Goal: Transaction & Acquisition: Purchase product/service

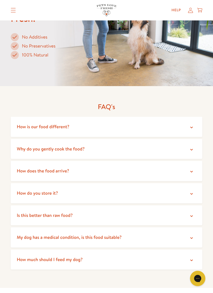
scroll to position [1018, 0]
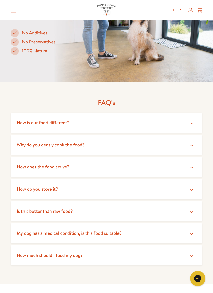
click at [177, 183] on summary "How do you store it?" at bounding box center [107, 189] width 192 height 20
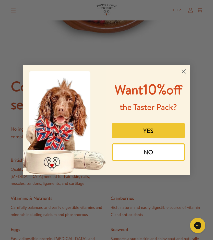
scroll to position [437, 0]
click at [176, 138] on button "YES" at bounding box center [148, 130] width 73 height 15
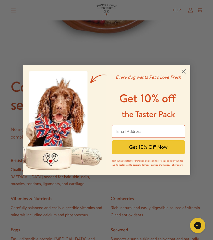
click at [168, 130] on input "Email Address" at bounding box center [148, 131] width 73 height 13
type input "jarandall50@gmail.com"
click at [171, 147] on button "Get 10% Off Now" at bounding box center [148, 147] width 73 height 14
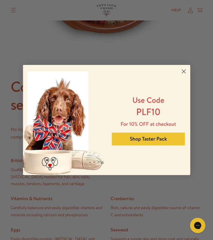
click at [174, 140] on button "Shop Taster Pack" at bounding box center [148, 139] width 73 height 13
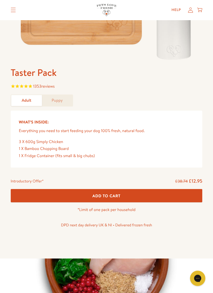
scroll to position [149, 0]
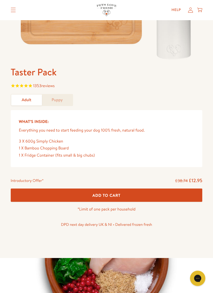
click at [133, 195] on button "Add To Cart" at bounding box center [107, 196] width 192 height 14
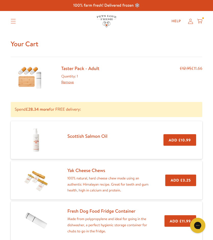
click at [15, 22] on icon "Translation missing: en.sections.header.menu" at bounding box center [13, 21] width 5 height 5
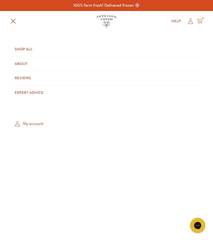
click at [31, 50] on link "Shop All" at bounding box center [107, 49] width 192 height 14
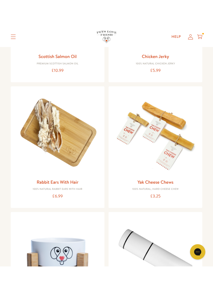
scroll to position [711, 0]
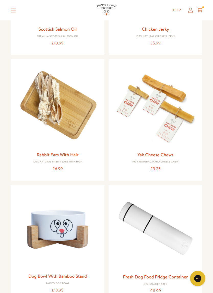
click at [182, 120] on img at bounding box center [156, 106] width 86 height 86
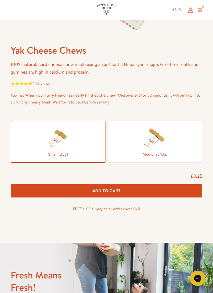
scroll to position [179, 0]
click at [186, 140] on div at bounding box center [155, 138] width 86 height 26
click at [0, 0] on input "Medium (70g)" at bounding box center [0, 0] width 0 height 0
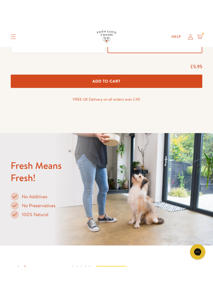
scroll to position [314, 0]
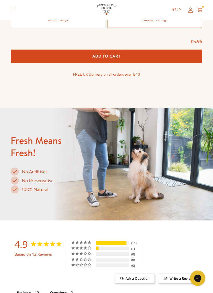
click at [136, 54] on button "Add To Cart" at bounding box center [107, 57] width 192 height 14
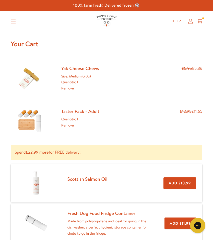
click at [77, 81] on div "Size: Medium (70g) Quantity: 1 Remove" at bounding box center [80, 82] width 38 height 18
click at [71, 88] on link "Remove" at bounding box center [67, 88] width 13 height 5
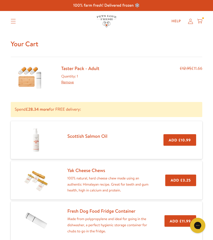
click at [99, 182] on p "100% natural, hard cheese chew made using an authentic Himalayan recipe. Great …" at bounding box center [108, 184] width 82 height 18
click at [136, 185] on p "100% natural, hard cheese chew made using an authentic Himalayan recipe. Great …" at bounding box center [108, 184] width 82 height 18
click at [118, 176] on p "100% natural, hard cheese chew made using an authentic Himalayan recipe. Great …" at bounding box center [108, 184] width 82 height 18
click at [196, 178] on button "Add £3.25" at bounding box center [180, 181] width 31 height 12
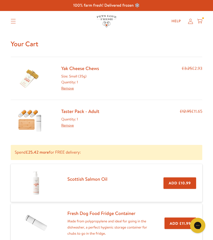
click at [72, 87] on link "Remove" at bounding box center [67, 88] width 13 height 5
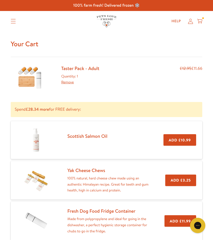
click at [110, 179] on p "100% natural, hard cheese chew made using an authentic Himalayan recipe. Great …" at bounding box center [108, 184] width 82 height 18
click at [109, 177] on p "100% natural, hard cheese chew made using an authentic Himalayan recipe. Great …" at bounding box center [108, 184] width 82 height 18
click at [36, 180] on img at bounding box center [36, 180] width 26 height 26
click at [15, 17] on summary "Translation missing: en.sections.header.menu" at bounding box center [13, 21] width 13 height 13
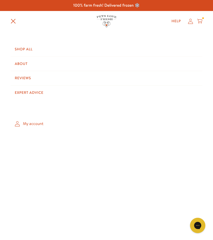
click at [30, 50] on link "Shop All" at bounding box center [107, 49] width 192 height 14
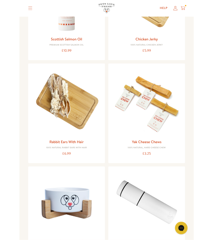
scroll to position [692, 0]
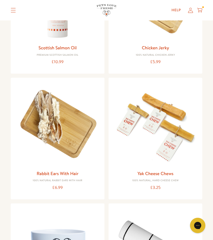
click at [174, 132] on img at bounding box center [156, 125] width 86 height 86
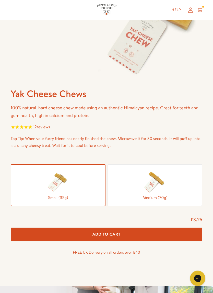
scroll to position [138, 0]
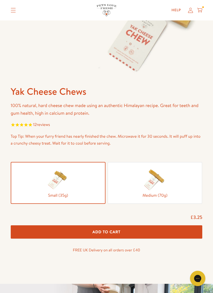
click at [163, 179] on img at bounding box center [155, 180] width 26 height 26
click at [0, 0] on input "Medium (70g)" at bounding box center [0, 0] width 0 height 0
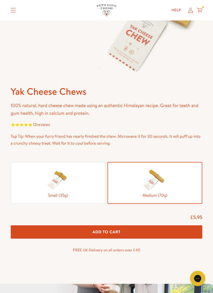
click at [145, 231] on button "Add To Cart" at bounding box center [107, 232] width 192 height 14
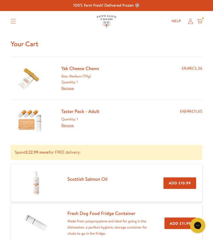
click at [16, 19] on icon "Translation missing: en.sections.header.menu" at bounding box center [13, 21] width 5 height 5
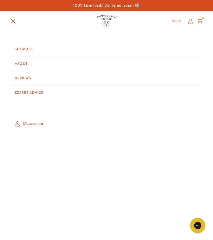
click at [29, 48] on link "Shop All" at bounding box center [107, 49] width 192 height 14
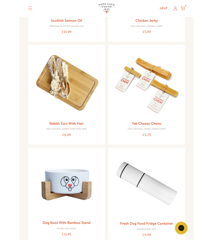
scroll to position [715, 0]
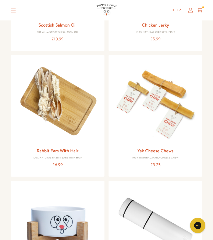
click at [168, 107] on img at bounding box center [156, 102] width 86 height 86
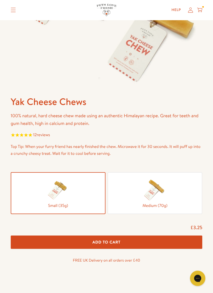
scroll to position [128, 0]
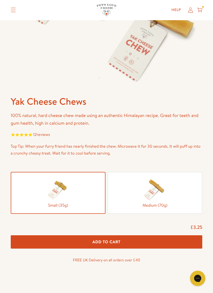
click at [160, 191] on img at bounding box center [155, 190] width 26 height 26
click at [0, 0] on input "Medium (70g)" at bounding box center [0, 0] width 0 height 0
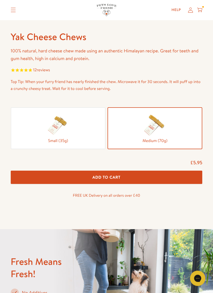
scroll to position [193, 0]
click at [137, 179] on button "Add To Cart" at bounding box center [107, 178] width 192 height 14
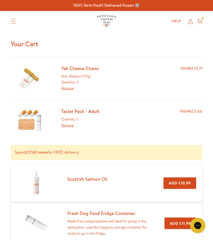
click at [178, 182] on button "Add £10.99" at bounding box center [180, 183] width 33 height 12
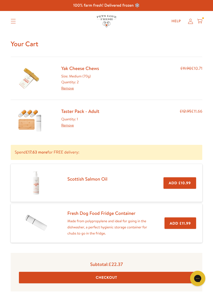
click at [182, 183] on button "Add £10.99" at bounding box center [180, 183] width 33 height 12
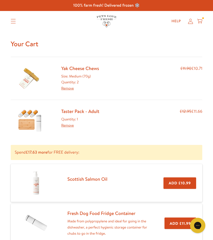
click at [200, 22] on icon at bounding box center [199, 21] width 5 height 6
click at [11, 24] on summary "Translation missing: en.sections.header.menu" at bounding box center [13, 21] width 13 height 13
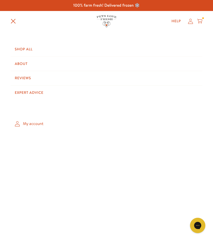
click at [28, 49] on link "Shop All" at bounding box center [107, 49] width 192 height 14
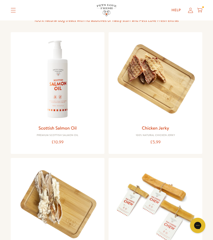
scroll to position [612, 0]
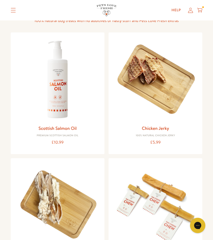
click at [173, 88] on img at bounding box center [156, 80] width 86 height 86
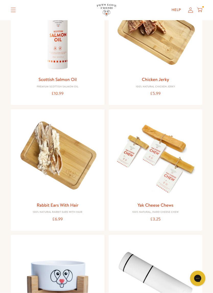
scroll to position [661, 0]
click at [188, 159] on img at bounding box center [156, 156] width 86 height 86
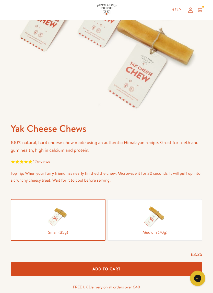
scroll to position [101, 0]
click at [160, 217] on img at bounding box center [155, 217] width 26 height 26
click at [0, 0] on input "Medium (70g)" at bounding box center [0, 0] width 0 height 0
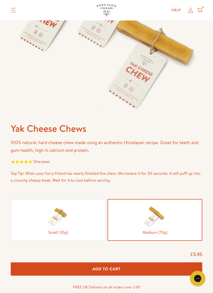
click at [138, 240] on button "Add To Cart" at bounding box center [107, 269] width 192 height 14
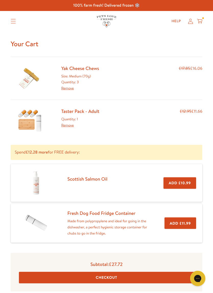
click at [200, 20] on icon at bounding box center [199, 21] width 5 height 6
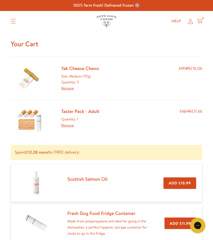
click at [13, 22] on icon "Translation missing: en.sections.header.menu" at bounding box center [13, 21] width 5 height 5
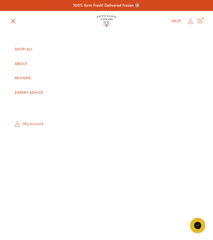
click at [200, 22] on icon at bounding box center [199, 21] width 5 height 6
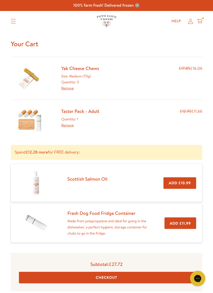
click at [174, 181] on button "Add £10.99" at bounding box center [180, 183] width 33 height 12
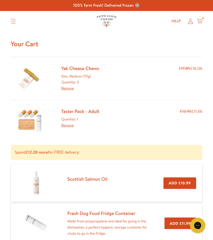
click at [105, 181] on link "Scottish Salmon Oil" at bounding box center [87, 179] width 40 height 7
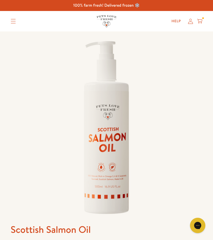
click at [15, 25] on summary "Translation missing: en.sections.header.menu" at bounding box center [13, 21] width 13 height 13
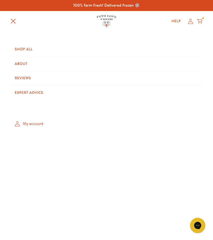
click at [29, 49] on link "Shop All" at bounding box center [107, 49] width 192 height 14
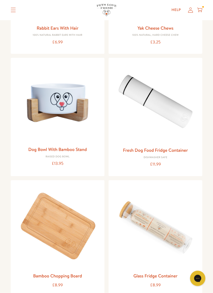
scroll to position [838, 0]
click at [64, 99] on img at bounding box center [58, 103] width 86 height 82
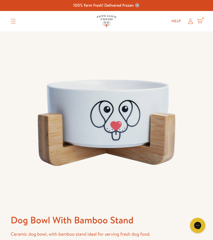
click at [200, 20] on icon at bounding box center [199, 21] width 5 height 6
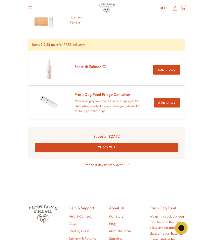
scroll to position [98, 0]
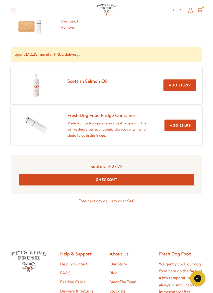
click at [127, 179] on button "Checkout" at bounding box center [107, 180] width 176 height 12
